Goal: Task Accomplishment & Management: Complete application form

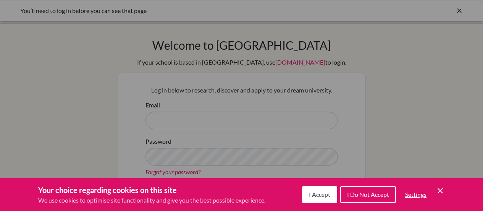
scroll to position [76, 0]
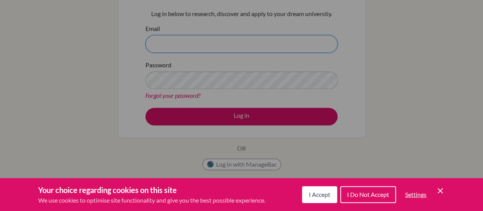
type input "[PERSON_NAME][EMAIL_ADDRESS][PERSON_NAME][DOMAIN_NAME]"
click at [241, 116] on div "Cookie Preferences" at bounding box center [241, 105] width 483 height 211
click at [317, 192] on span "I Accept" at bounding box center [319, 193] width 21 height 7
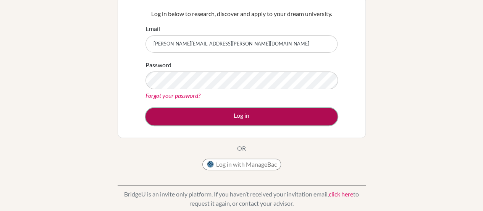
click at [243, 117] on button "Log in" at bounding box center [241, 117] width 192 height 18
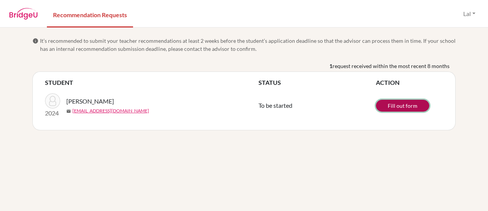
click at [395, 106] on link "Fill out form" at bounding box center [402, 106] width 53 height 12
